Goal: Transaction & Acquisition: Book appointment/travel/reservation

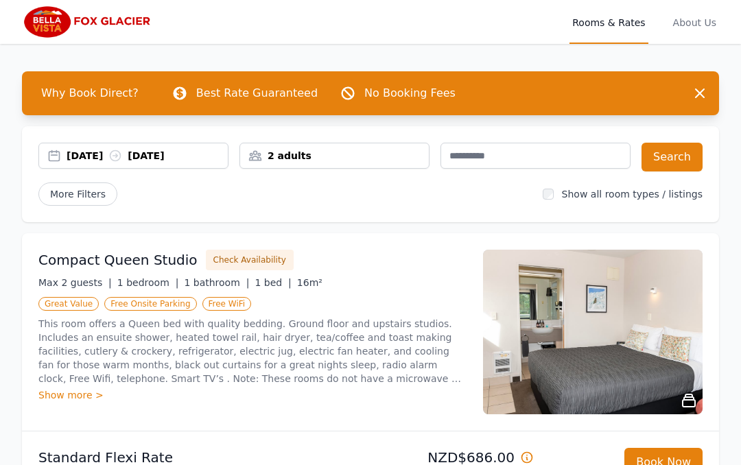
click at [188, 151] on div "[DATE] [DATE]" at bounding box center [147, 156] width 161 height 14
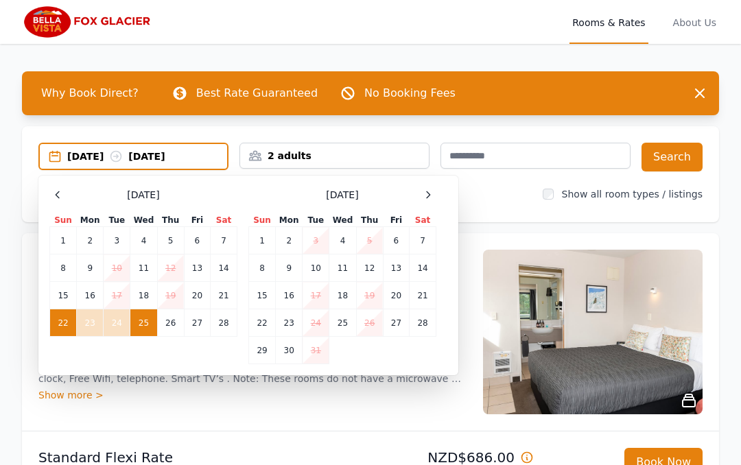
click at [95, 327] on td "23" at bounding box center [90, 323] width 27 height 27
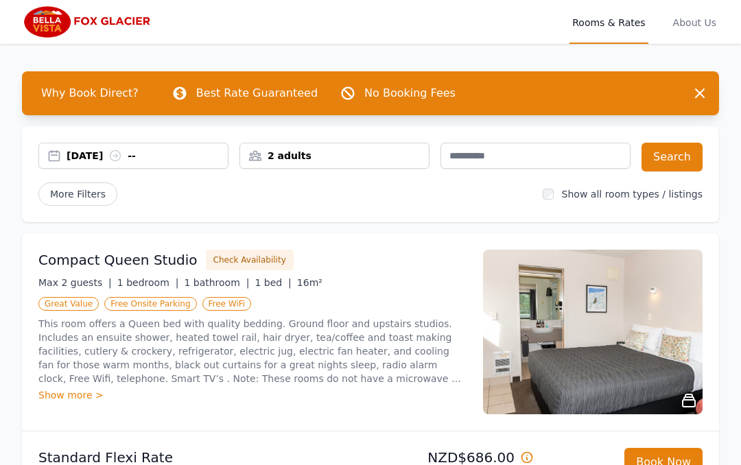
click at [104, 154] on div "[DATE] --" at bounding box center [147, 156] width 161 height 14
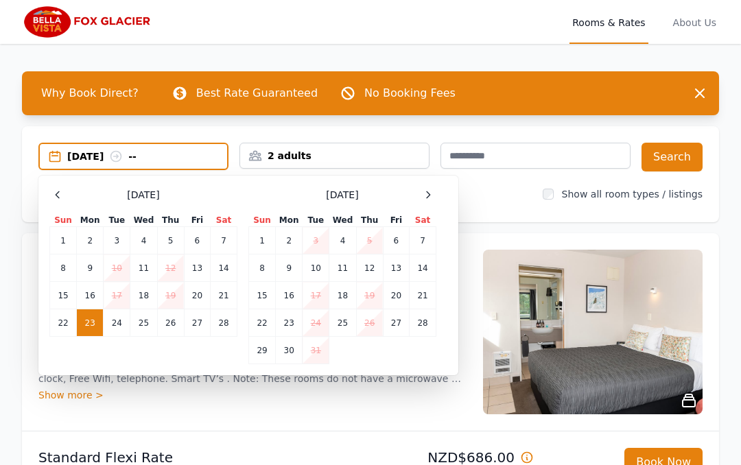
click at [67, 332] on td "22" at bounding box center [63, 323] width 27 height 27
click at [151, 154] on div "[DATE] --" at bounding box center [147, 157] width 160 height 14
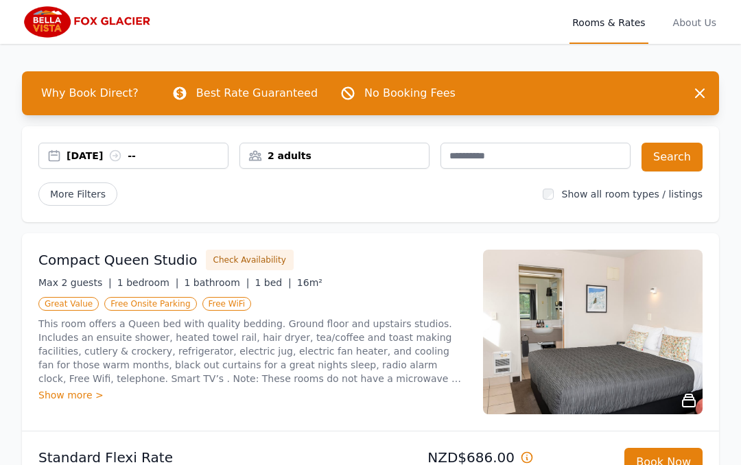
click at [170, 156] on div "[DATE] --" at bounding box center [147, 156] width 161 height 14
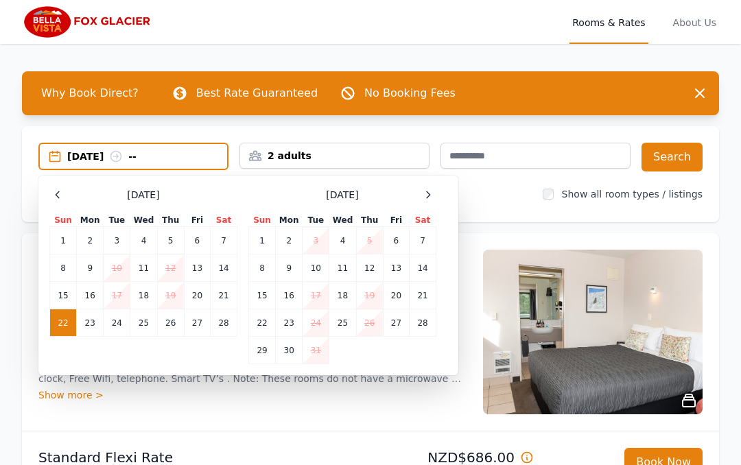
click at [97, 327] on td "23" at bounding box center [90, 323] width 27 height 27
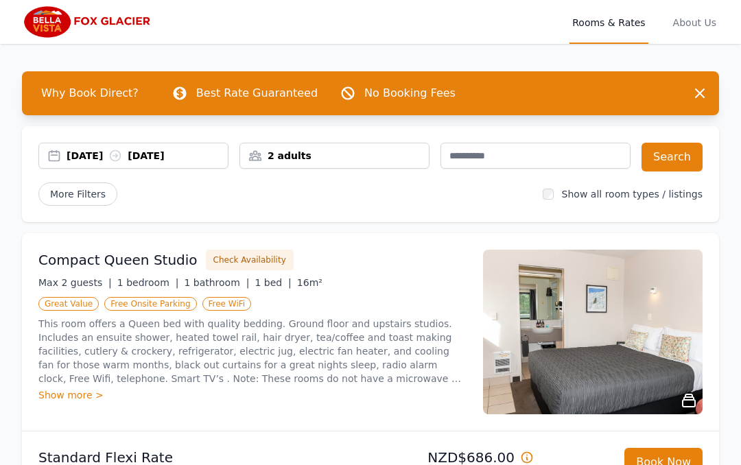
click at [673, 161] on button "Search" at bounding box center [672, 157] width 61 height 29
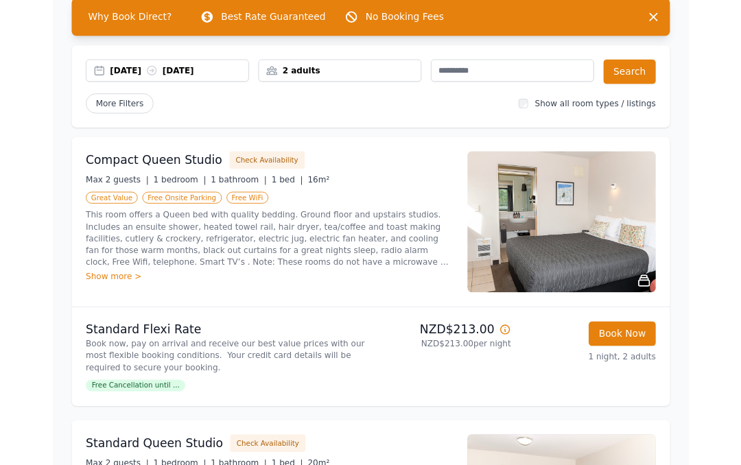
scroll to position [73, 0]
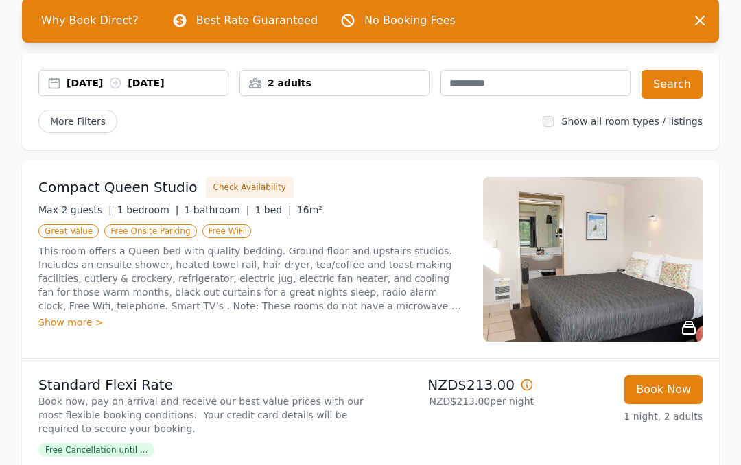
click at [136, 187] on h3 "Compact Queen Studio" at bounding box center [117, 187] width 159 height 19
click at [631, 277] on img at bounding box center [593, 259] width 220 height 165
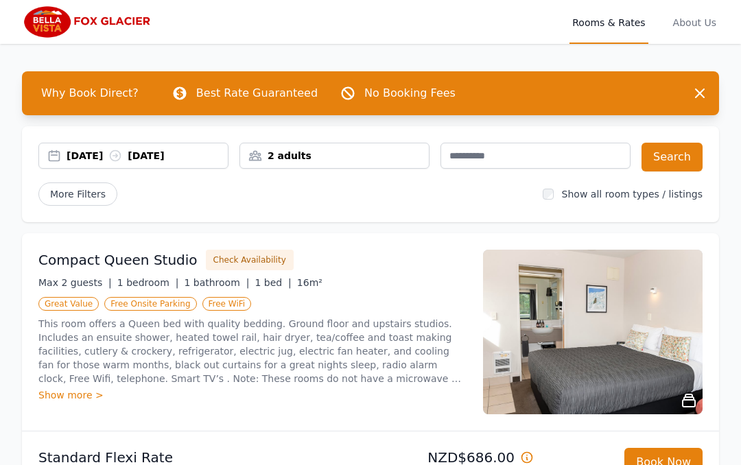
click at [149, 157] on div "[DATE] [DATE]" at bounding box center [147, 156] width 161 height 14
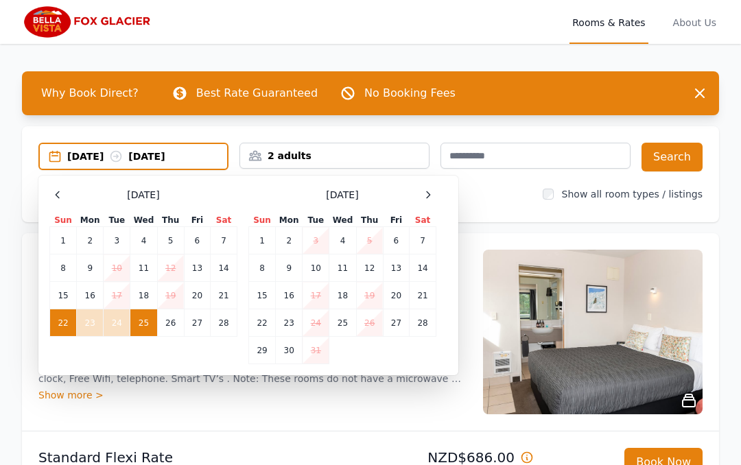
click at [178, 158] on div "[DATE] [DATE]" at bounding box center [147, 157] width 160 height 14
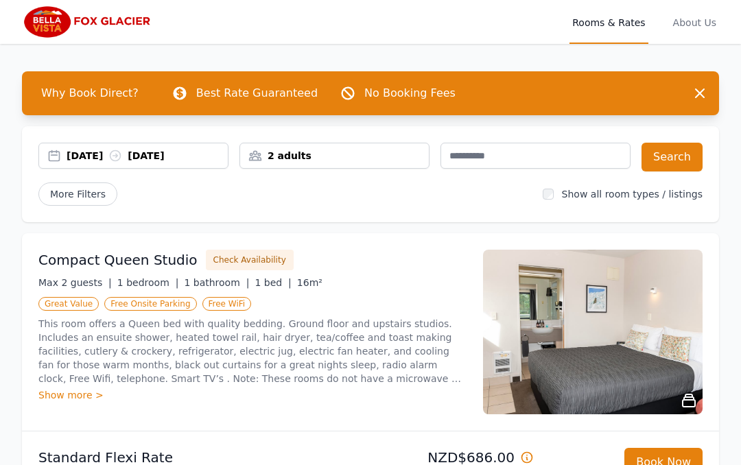
click at [150, 160] on div "[DATE] [DATE]" at bounding box center [147, 156] width 161 height 14
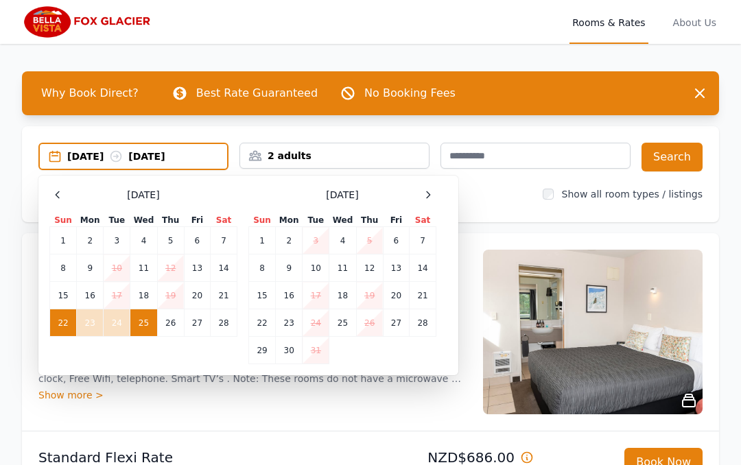
click at [95, 329] on td "23" at bounding box center [90, 323] width 27 height 27
click at [97, 325] on td "23" at bounding box center [90, 323] width 27 height 27
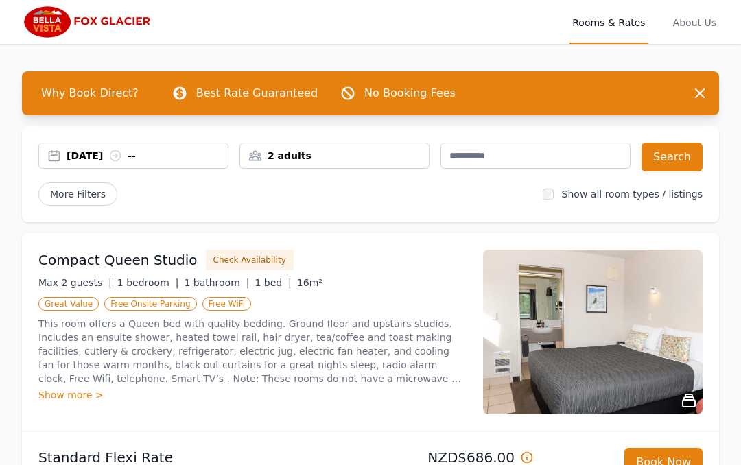
click at [99, 154] on div "[DATE] --" at bounding box center [147, 156] width 161 height 14
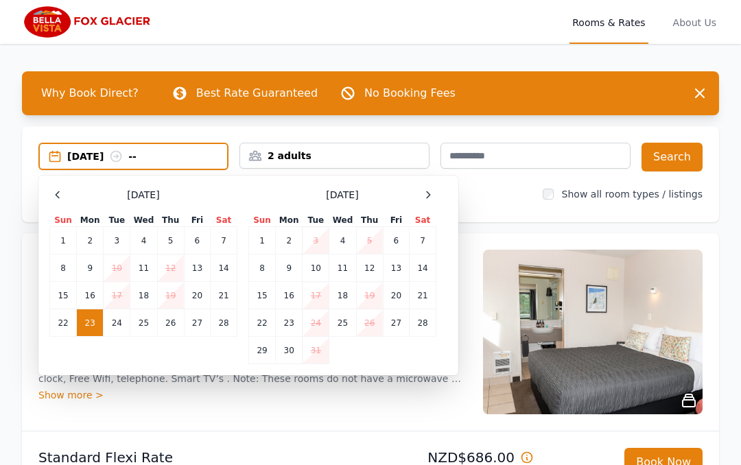
click at [71, 326] on td "22" at bounding box center [63, 323] width 27 height 27
click at [97, 327] on td "23" at bounding box center [90, 323] width 27 height 27
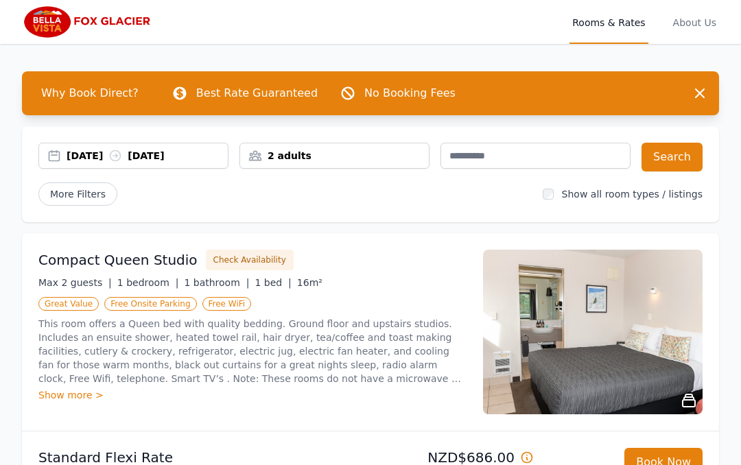
click at [673, 167] on button "Search" at bounding box center [672, 157] width 61 height 29
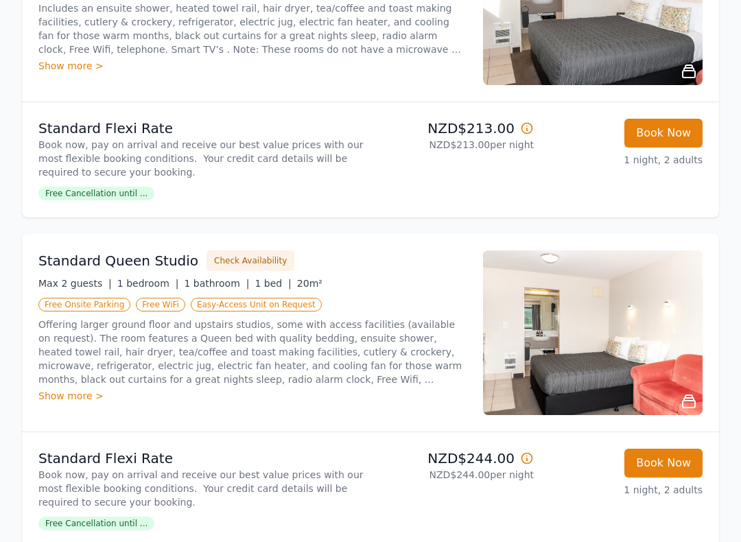
scroll to position [329, 0]
click at [607, 340] on img at bounding box center [593, 333] width 220 height 165
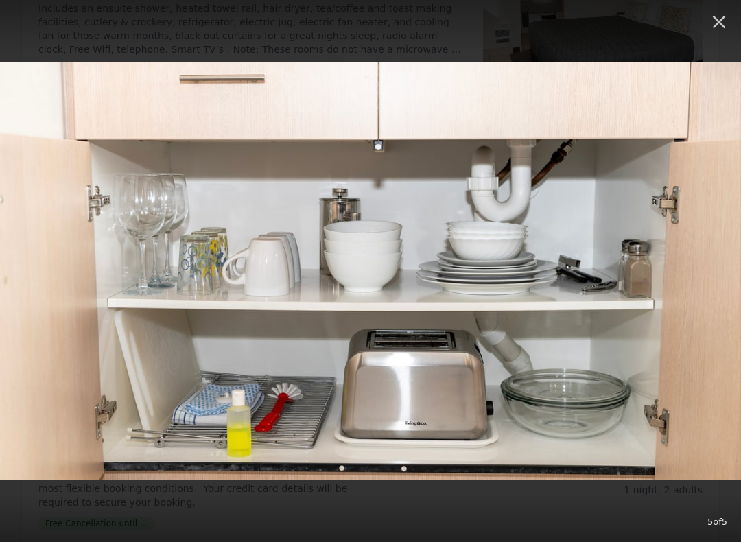
click at [719, 29] on icon "button" at bounding box center [719, 22] width 22 height 22
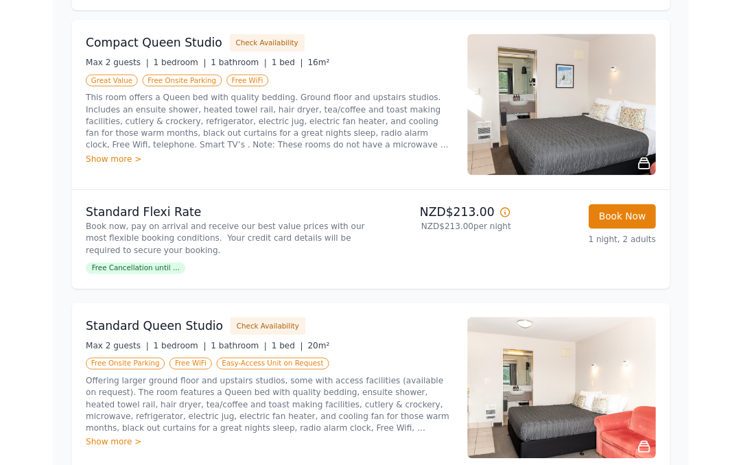
scroll to position [0, 0]
